Goal: Information Seeking & Learning: Learn about a topic

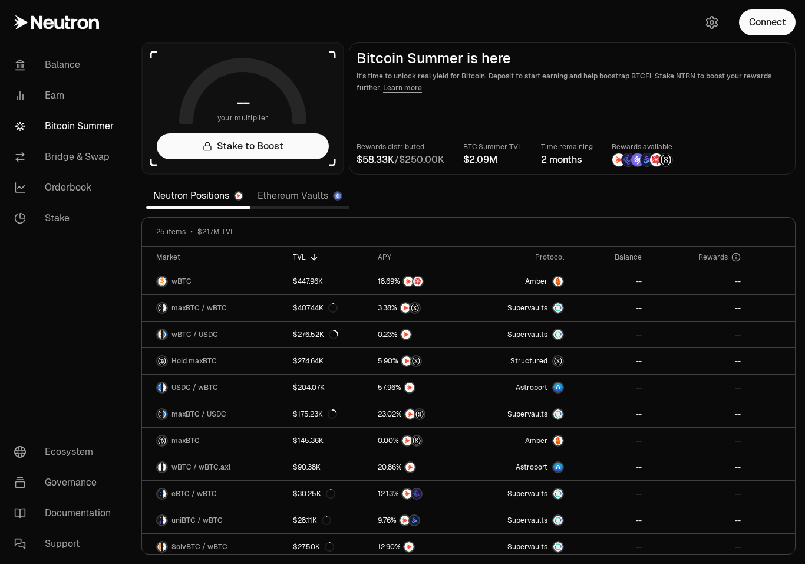
click at [404, 94] on main "Bitcoin Summer is here It's time to unlock real yield for Bitcoin. Deposit to s…" at bounding box center [572, 108] width 447 height 132
click at [406, 92] on link "Learn more" at bounding box center [402, 87] width 39 height 9
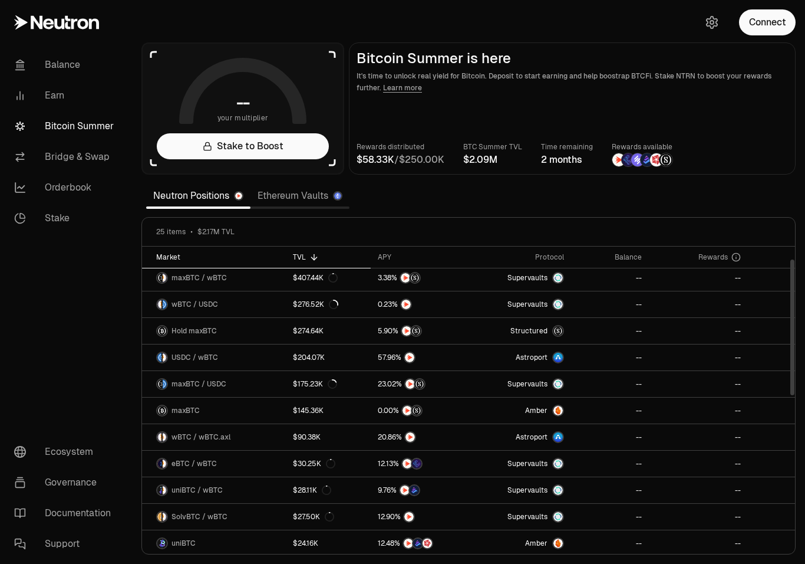
scroll to position [32, 0]
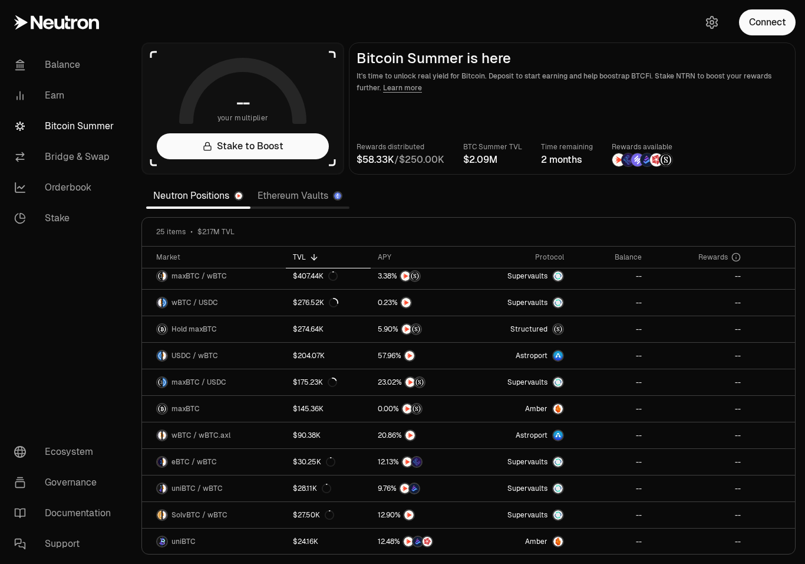
click at [301, 199] on link "Ethereum Vaults" at bounding box center [300, 196] width 99 height 24
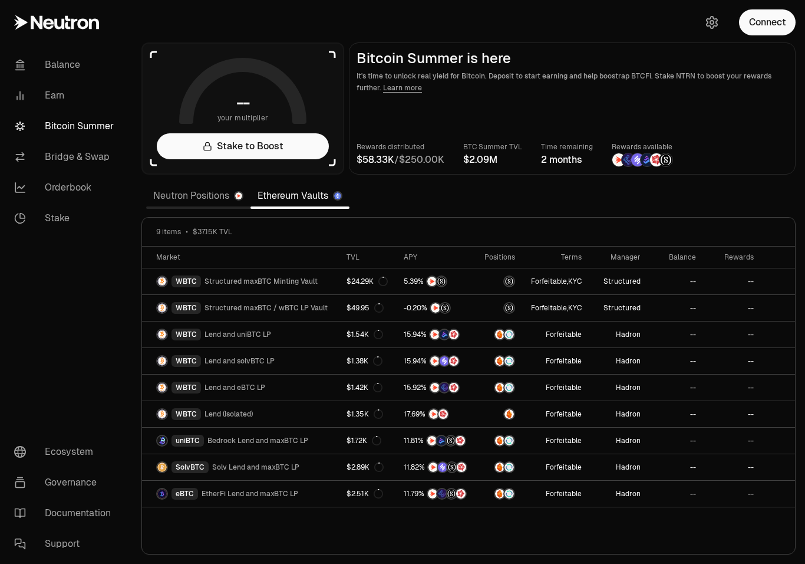
click at [214, 196] on link "Neutron Positions" at bounding box center [198, 196] width 104 height 24
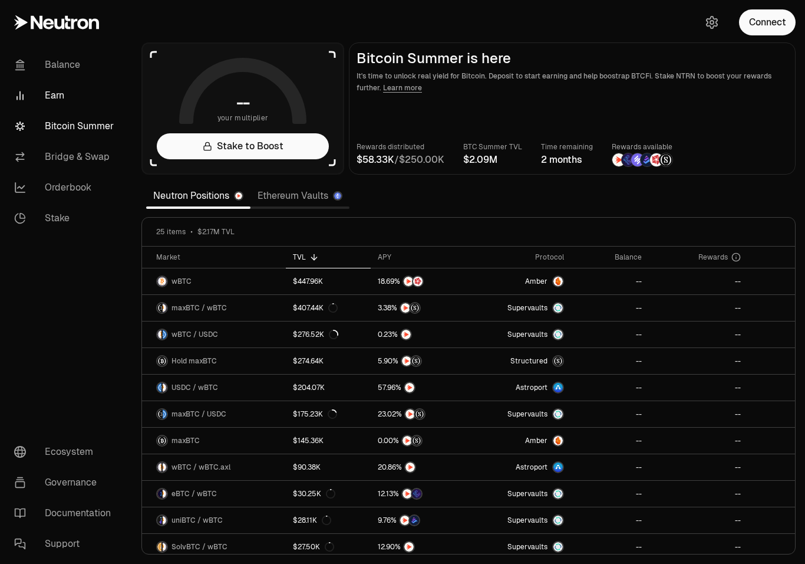
click at [62, 90] on link "Earn" at bounding box center [66, 95] width 123 height 31
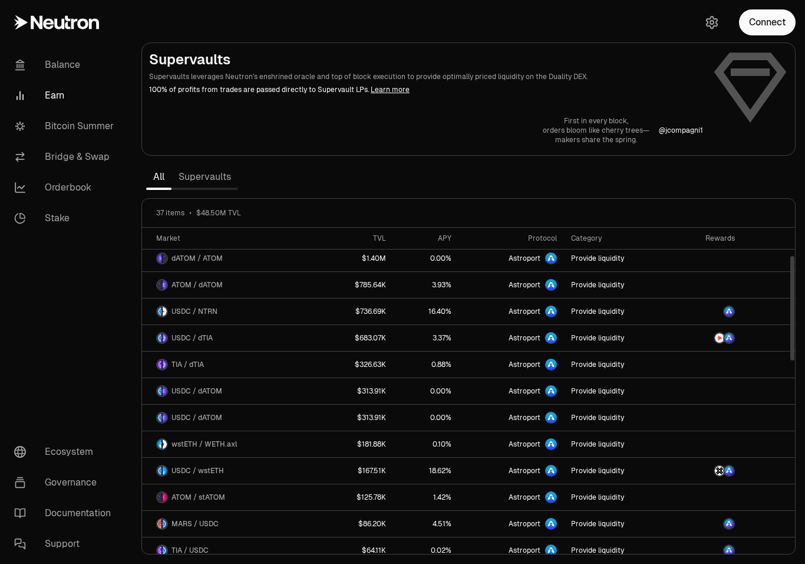
scroll to position [99, 0]
